Goal: Communication & Community: Answer question/provide support

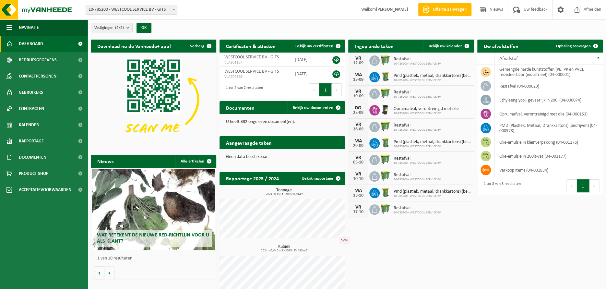
click at [330, 153] on span "Toon de aangevraagde taken" at bounding box center [308, 155] width 50 height 4
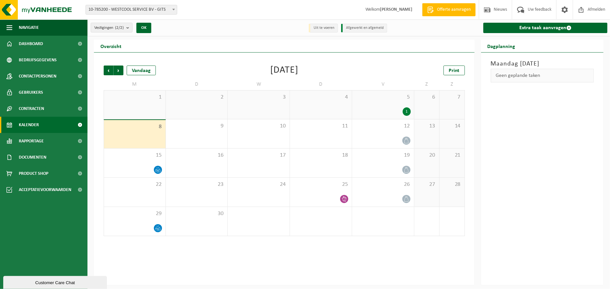
click at [147, 134] on div "8" at bounding box center [135, 134] width 62 height 28
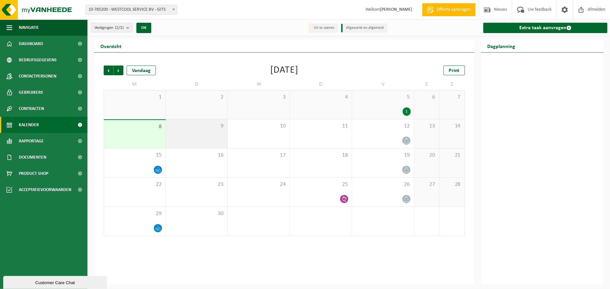
click at [205, 132] on div "9" at bounding box center [197, 133] width 62 height 29
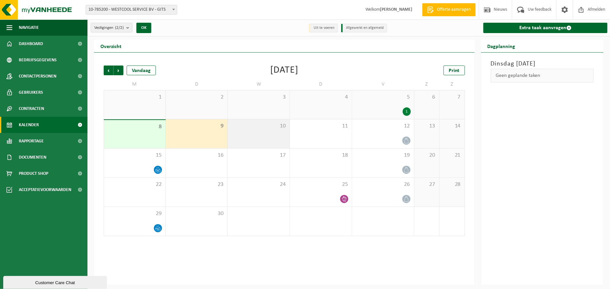
click at [268, 136] on div "10" at bounding box center [259, 133] width 62 height 29
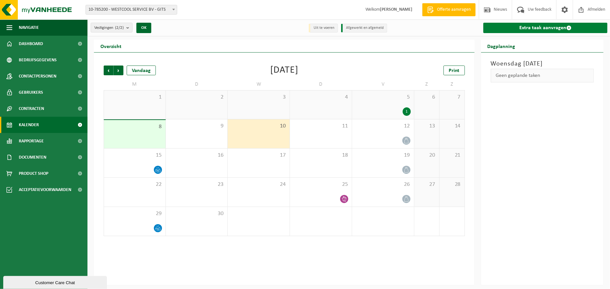
click at [551, 28] on link "Extra taak aanvragen" at bounding box center [546, 28] width 124 height 10
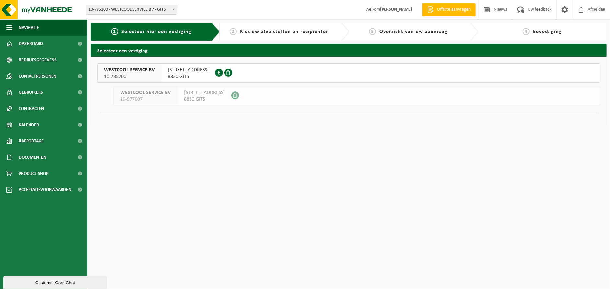
click at [181, 74] on span "8830 GITS" at bounding box center [188, 76] width 41 height 6
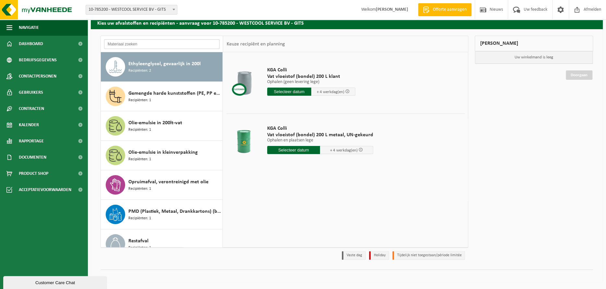
click at [161, 43] on input "text" at bounding box center [161, 44] width 115 height 10
click at [529, 107] on div "Mijn winkelmand Uw winkelmand is leeg Doorgaan" at bounding box center [533, 149] width 125 height 227
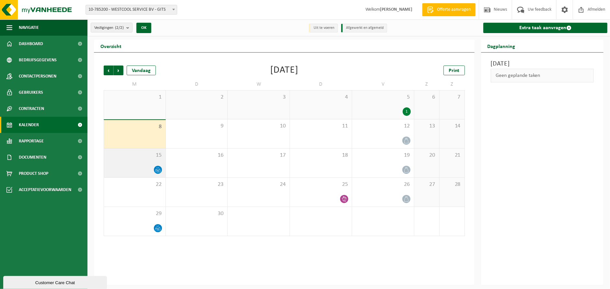
click at [148, 169] on div at bounding box center [134, 169] width 55 height 9
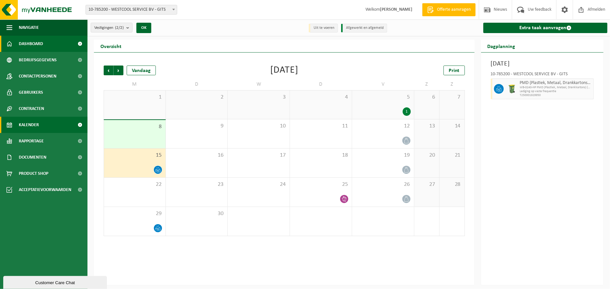
click at [29, 41] on span "Dashboard" at bounding box center [31, 44] width 24 height 16
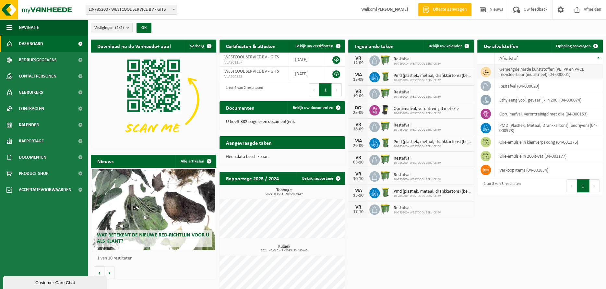
click at [526, 72] on td "gemengde harde kunststoffen (PE, PP en PVC), recycleerbaar (industrieel) (04-00…" at bounding box center [548, 72] width 108 height 14
click at [32, 124] on span "Kalender" at bounding box center [29, 125] width 20 height 16
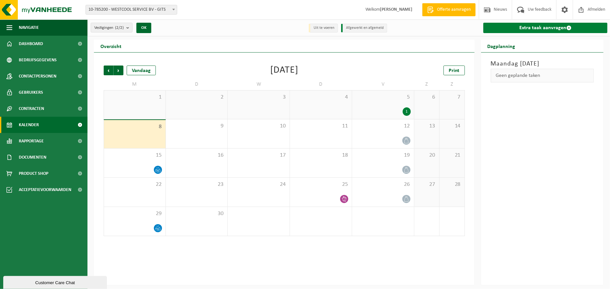
click at [525, 28] on link "Extra taak aanvragen" at bounding box center [546, 28] width 124 height 10
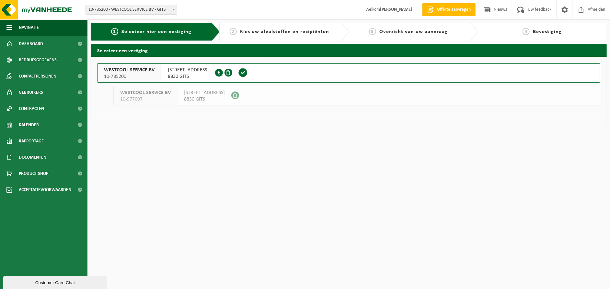
click at [173, 69] on span "[STREET_ADDRESS]" at bounding box center [188, 70] width 41 height 6
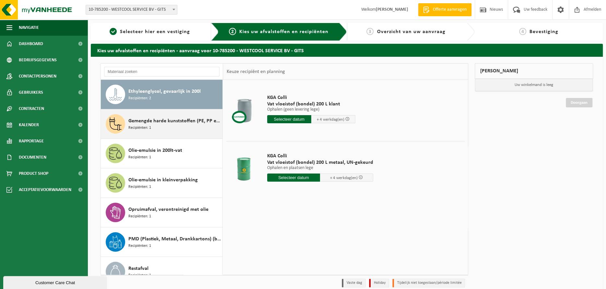
click at [130, 125] on span "Recipiënten: 1" at bounding box center [139, 128] width 23 height 6
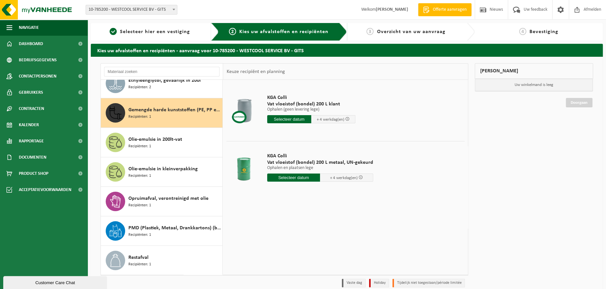
scroll to position [11, 0]
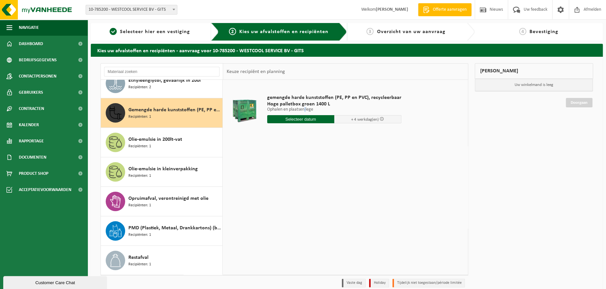
click at [305, 110] on p "Ophalen en plaatsen lege" at bounding box center [334, 109] width 134 height 5
click at [308, 142] on table "gemengde harde kunststoffen (PE, PP en PVC), recycleerbaar Hoge palletbox groen…" at bounding box center [345, 112] width 245 height 64
click at [306, 140] on td at bounding box center [345, 139] width 238 height 3
click at [362, 120] on span "+ 4 werkdag(en)" at bounding box center [365, 119] width 28 height 4
click at [303, 120] on input "text" at bounding box center [300, 119] width 67 height 8
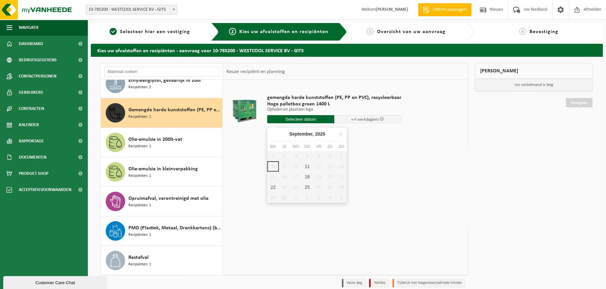
click at [401, 165] on div "gemengde harde kunststoffen (PE, PP en PVC), recycleerbaar Hoge palletbox groen…" at bounding box center [345, 177] width 245 height 194
click at [531, 10] on span "Uw feedback" at bounding box center [535, 9] width 27 height 19
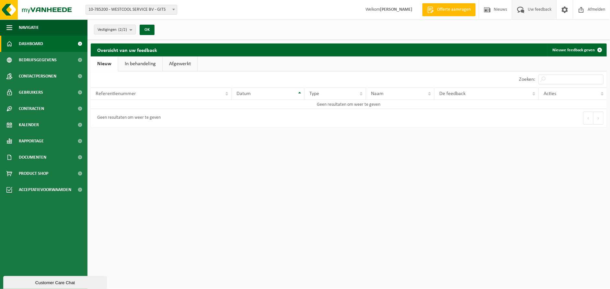
click at [56, 46] on link "Dashboard" at bounding box center [43, 44] width 87 height 16
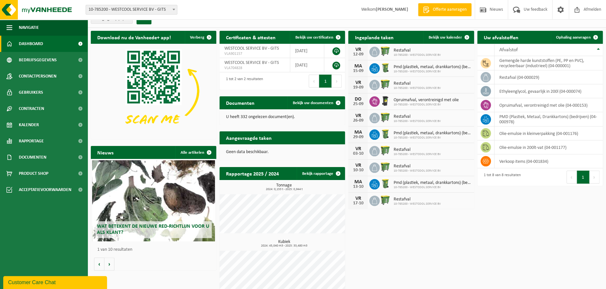
scroll to position [16, 0]
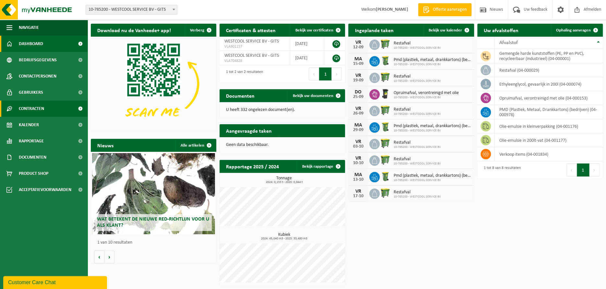
click at [33, 107] on span "Contracten" at bounding box center [31, 108] width 25 height 16
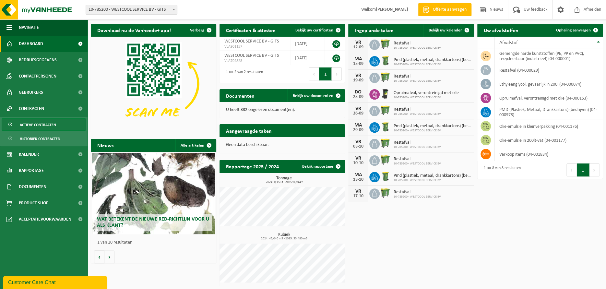
click at [40, 122] on span "Actieve contracten" at bounding box center [38, 125] width 36 height 12
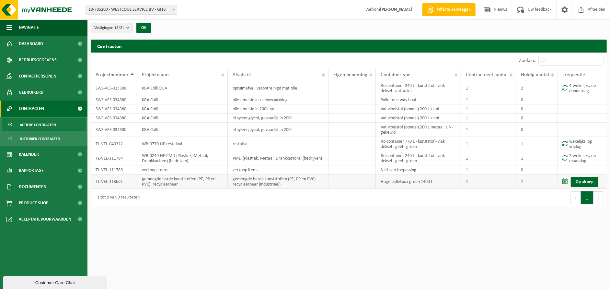
click at [566, 179] on span at bounding box center [565, 181] width 5 height 6
click at [579, 182] on link "Op afroep" at bounding box center [585, 182] width 28 height 10
click at [119, 182] on td "TL-VEL-113661" at bounding box center [114, 181] width 46 height 14
click at [160, 182] on td "gemengde harde kunststoffen (PE, PP en PVC), recycleerbaar" at bounding box center [182, 181] width 91 height 14
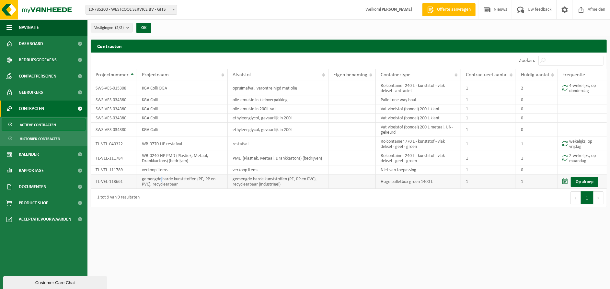
click at [161, 182] on td "gemengde harde kunststoffen (PE, PP en PVC), recycleerbaar" at bounding box center [182, 181] width 91 height 14
click at [175, 182] on td "gemengde harde kunststoffen (PE, PP en PVC), recycleerbaar" at bounding box center [182, 181] width 91 height 14
click at [189, 224] on html "Vestiging: 10-785200 - WESTCOOL SERVICE BV - GITS 10-977607 - WESTCOOL SERVICE …" at bounding box center [305, 144] width 610 height 289
click at [35, 135] on span "Historiek contracten" at bounding box center [40, 139] width 41 height 12
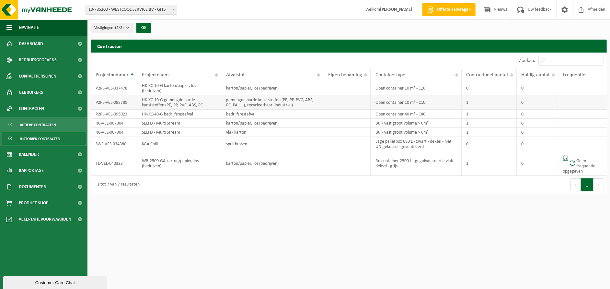
click at [190, 101] on td "HK-XC-10-G gemengde harde kunststoffen (PE, PP, PVC, ABS, PC" at bounding box center [179, 102] width 84 height 14
click at [188, 208] on html "Vestiging: 10-785200 - WESTCOOL SERVICE BV - GITS 10-977607 - WESTCOOL SERVICE …" at bounding box center [305, 144] width 610 height 289
click at [29, 93] on span "Gebruikers" at bounding box center [31, 92] width 24 height 16
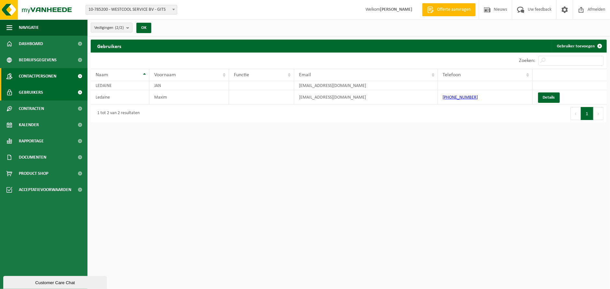
click at [41, 77] on span "Contactpersonen" at bounding box center [38, 76] width 38 height 16
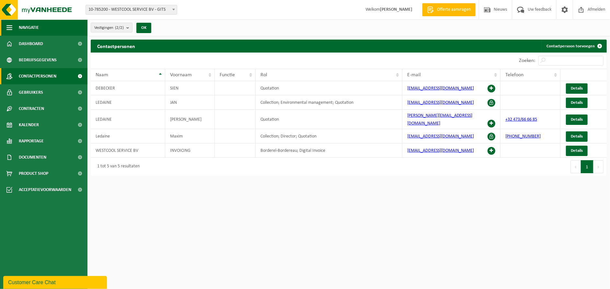
click at [6, 26] on button "Navigatie" at bounding box center [43, 27] width 87 height 16
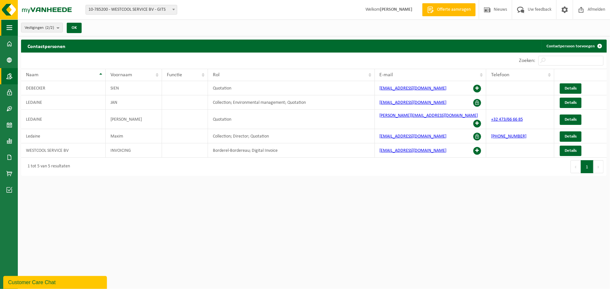
click at [8, 29] on span "button" at bounding box center [9, 27] width 6 height 16
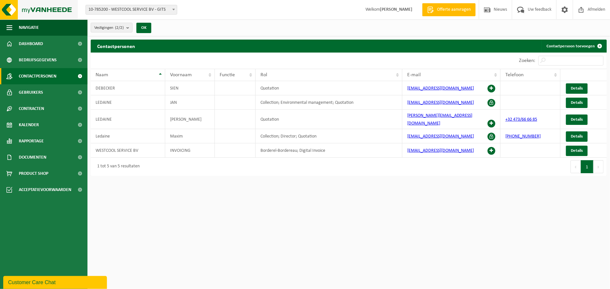
click at [12, 13] on img at bounding box center [39, 9] width 78 height 19
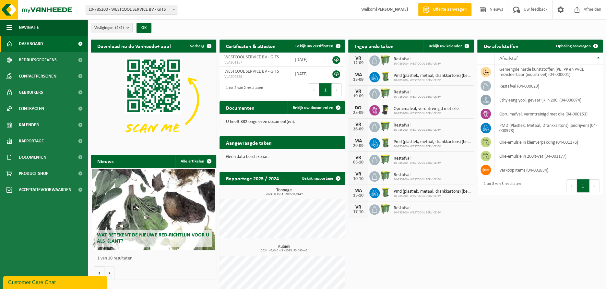
click at [19, 280] on div "Customer Care Chat" at bounding box center [55, 282] width 94 height 8
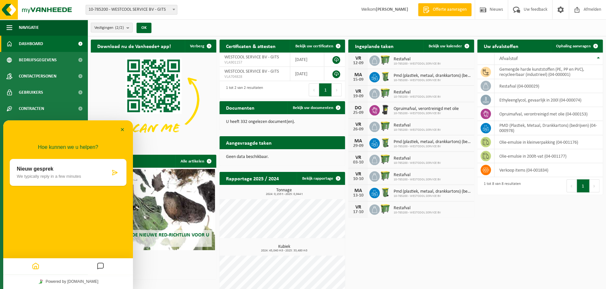
click at [65, 180] on div "Nieuw gesprek We typically reply in a few minutes" at bounding box center [68, 172] width 117 height 27
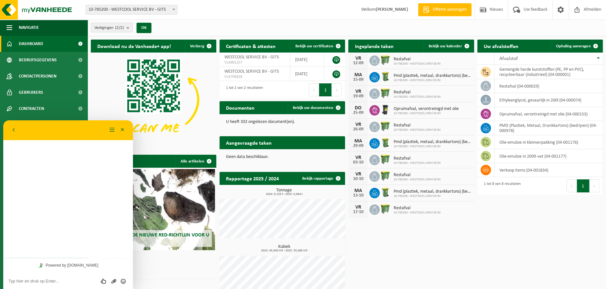
click at [65, 279] on textarea at bounding box center [67, 280] width 119 height 5
type textarea "Beste,"
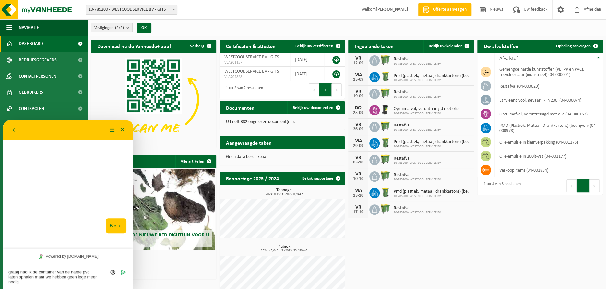
type textarea "graag had ik de container van de harde pvc laten ophalen maar we hebben geen le…"
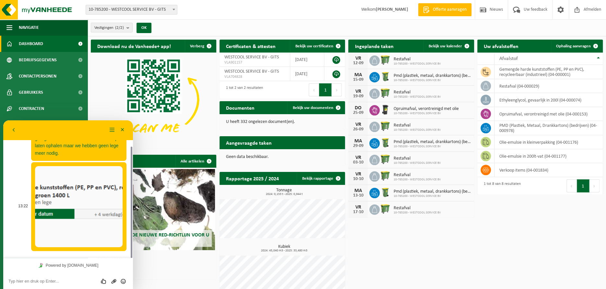
scroll to position [30, 0]
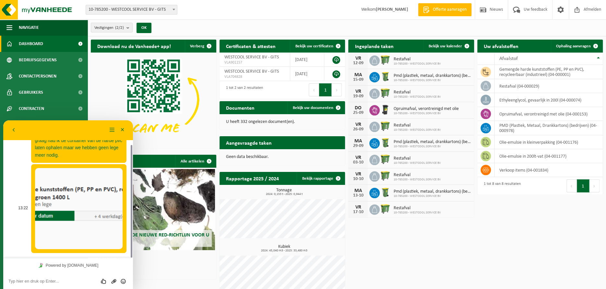
click at [72, 219] on img at bounding box center [78, 208] width 87 height 81
click at [22, 254] on div "13:22 Beste, 13:22 graag had ik de container van de harde pvc laten ophalen maa…" at bounding box center [68, 184] width 117 height 148
click at [46, 278] on textarea at bounding box center [67, 280] width 119 height 5
type textarea "hij is nu gevuld."
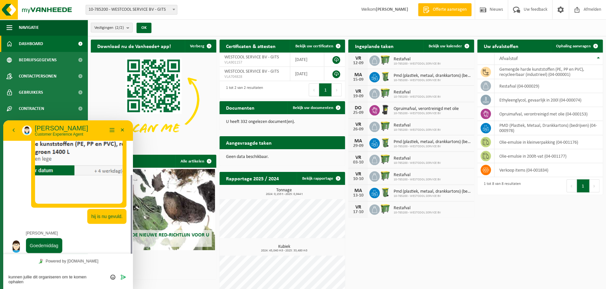
scroll to position [80, 0]
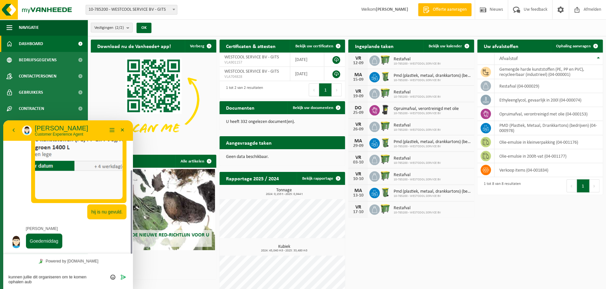
type textarea "kunnen jullie dit organiseren om te komen ophalen aub?"
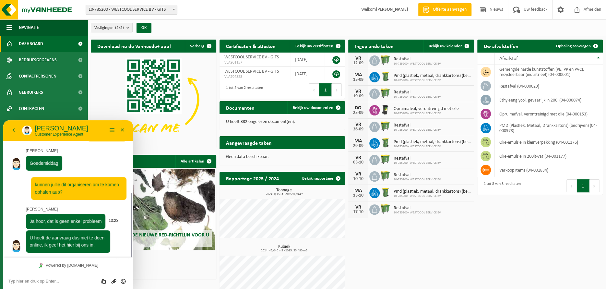
scroll to position [157, 0]
click at [14, 210] on div "[PERSON_NAME], dat is geen enkel probleem 13:23 U hoeft de aanvraag dus niet te…" at bounding box center [68, 229] width 117 height 48
click at [41, 279] on textarea at bounding box center [67, 280] width 119 height 5
type textarea "SUPER"
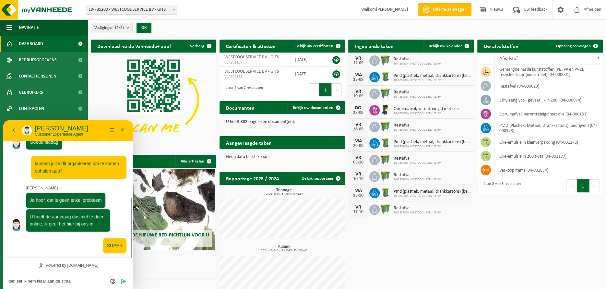
type textarea "dan zet ik hem klaar aan de straat"
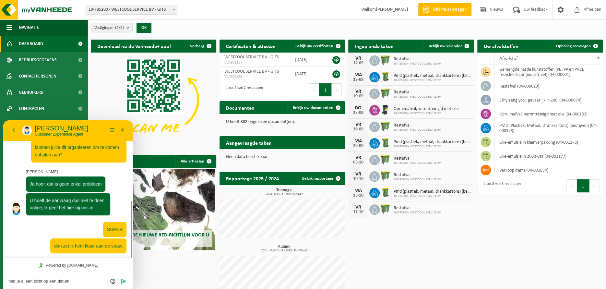
type textarea "heb je al een zicht op een datum?"
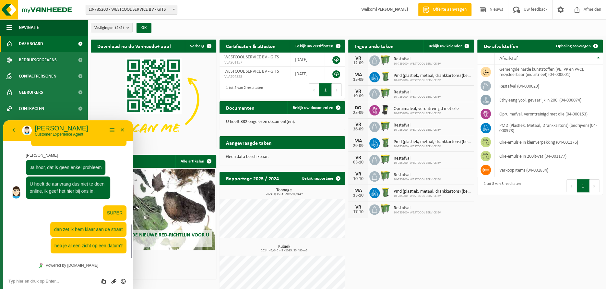
scroll to position [229, 0]
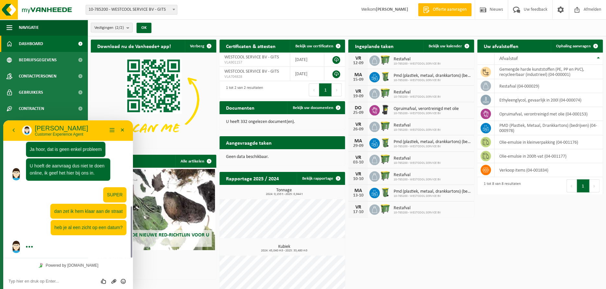
click at [571, 231] on div "Download nu de Vanheede+ app! Verberg Certificaten & attesten Bekijk uw certifi…" at bounding box center [346, 168] width 515 height 264
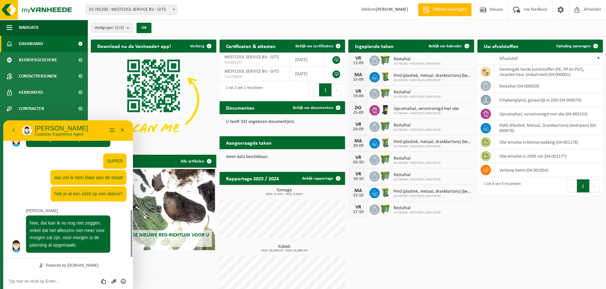
scroll to position [262, 0]
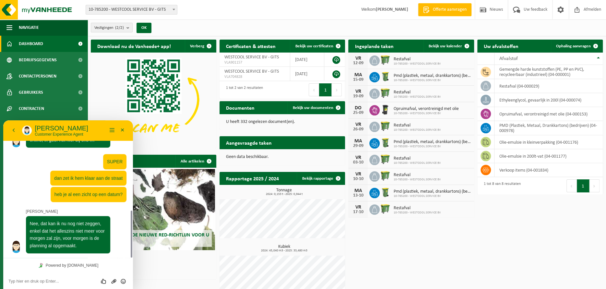
click at [69, 277] on div "Beoordeel deze chat Upload bestand Emoji invoeren" at bounding box center [68, 281] width 130 height 16
click at [70, 281] on textarea at bounding box center [67, 280] width 119 height 5
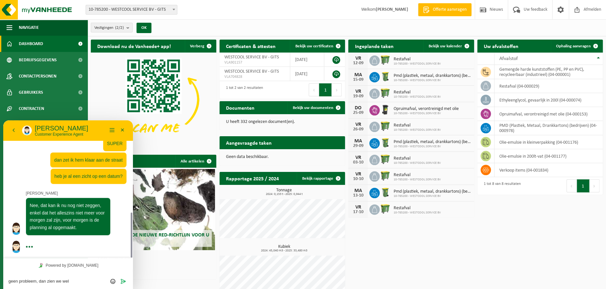
type textarea "geen probleem, dan zien we wel"
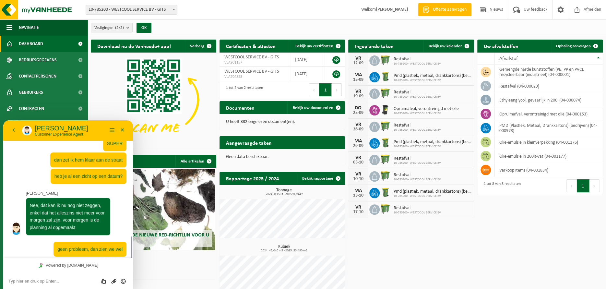
scroll to position [302, 0]
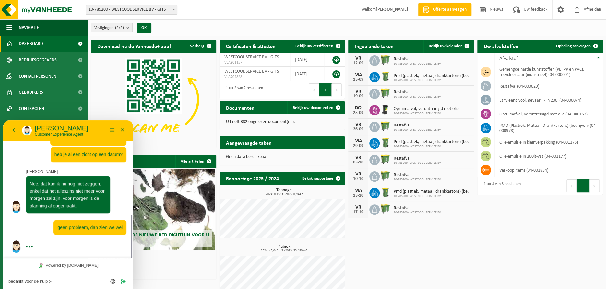
type textarea "bedankt voor de hulp ;-)"
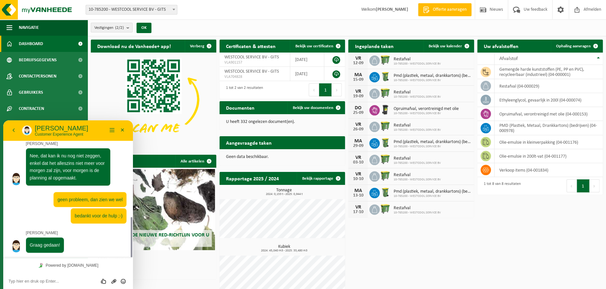
scroll to position [330, 0]
click at [92, 124] on p "[PERSON_NAME]" at bounding box center [71, 128] width 72 height 8
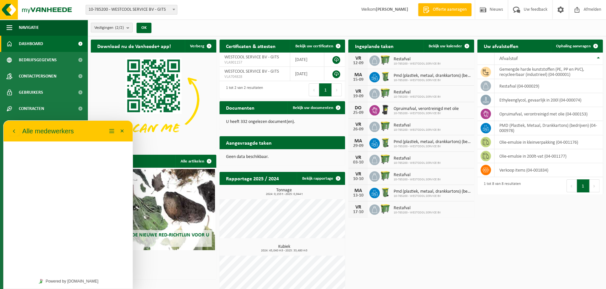
scroll to position [314, 0]
click at [90, 129] on div "Terug Alle medewerkers" at bounding box center [58, 131] width 98 height 10
click at [85, 161] on p "Customer Experience Agent" at bounding box center [63, 163] width 64 height 8
click at [31, 154] on p "[PERSON_NAME]" at bounding box center [63, 154] width 64 height 8
click at [16, 135] on span "button" at bounding box center [13, 136] width 5 height 5
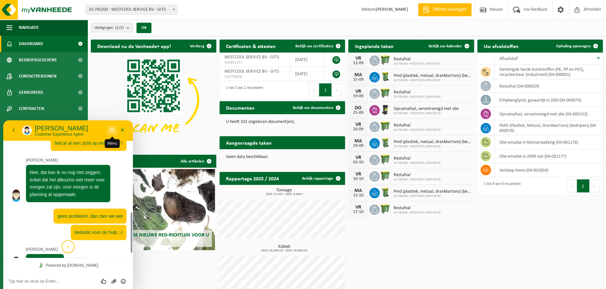
click at [111, 130] on button "Menu" at bounding box center [112, 130] width 10 height 10
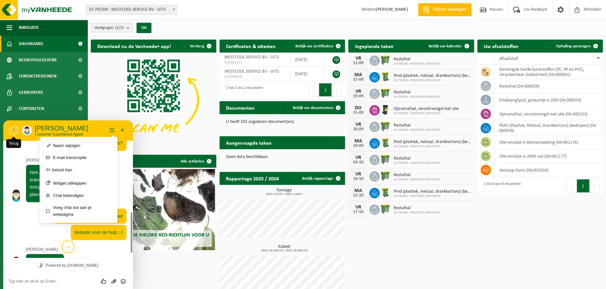
click at [11, 127] on button "Terug" at bounding box center [13, 130] width 10 height 10
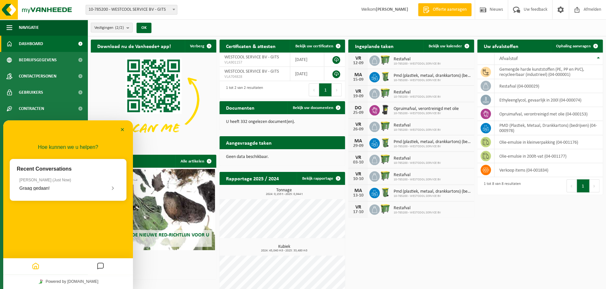
click at [73, 240] on div "Hoe kunnen we u helpen? Recent Conversations [PERSON_NAME] ( Just Now ) Graag g…" at bounding box center [68, 197] width 130 height 154
click at [95, 265] on div at bounding box center [100, 266] width 65 height 13
click at [97, 265] on icon "Messages" at bounding box center [101, 266] width 8 height 13
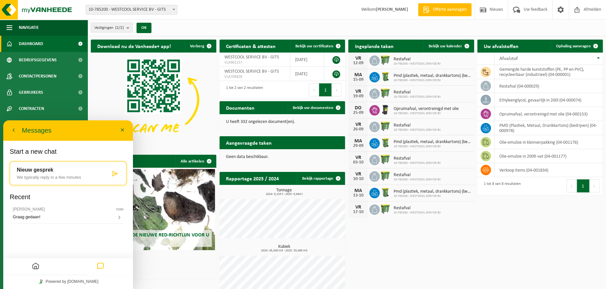
click at [85, 236] on div "Start a new chat Nieuw gesprek We typically reply in a few minutes Recent [PERS…" at bounding box center [68, 198] width 130 height 116
